Goal: Transaction & Acquisition: Book appointment/travel/reservation

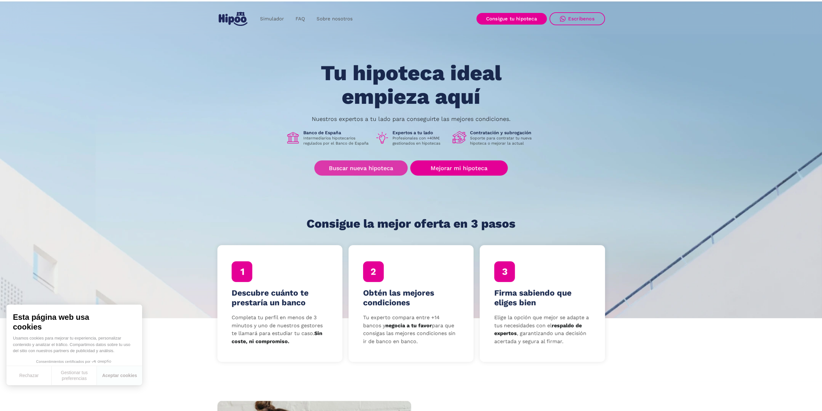
click at [366, 165] on link "Buscar nueva hipoteca" at bounding box center [360, 167] width 93 height 15
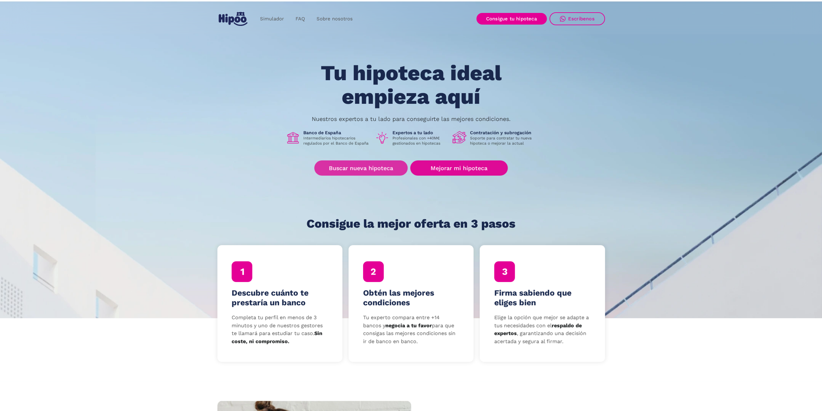
click at [348, 168] on link "Buscar nueva hipoteca" at bounding box center [360, 167] width 93 height 15
